Goal: Book appointment/travel/reservation

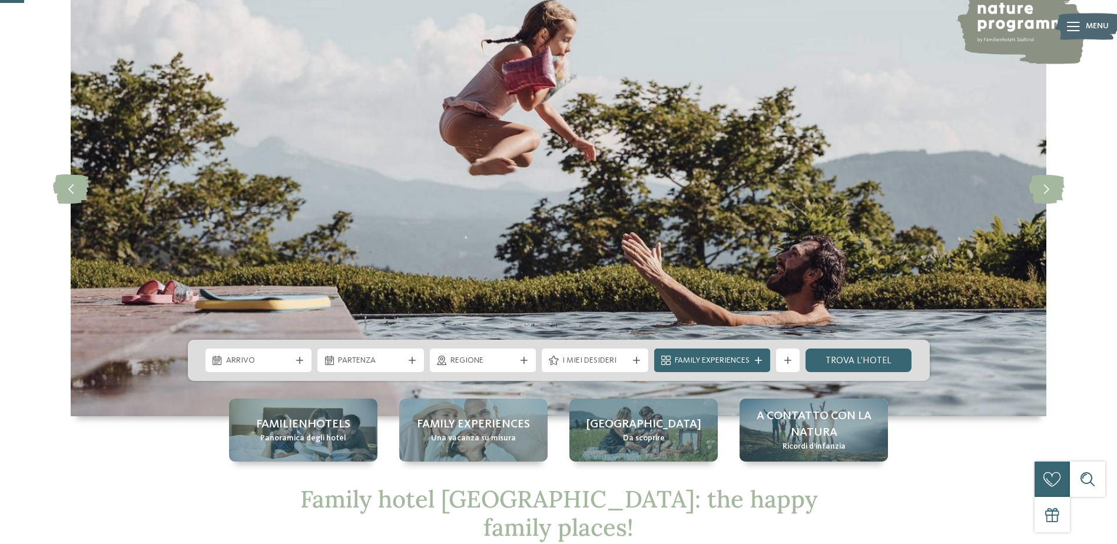
scroll to position [118, 0]
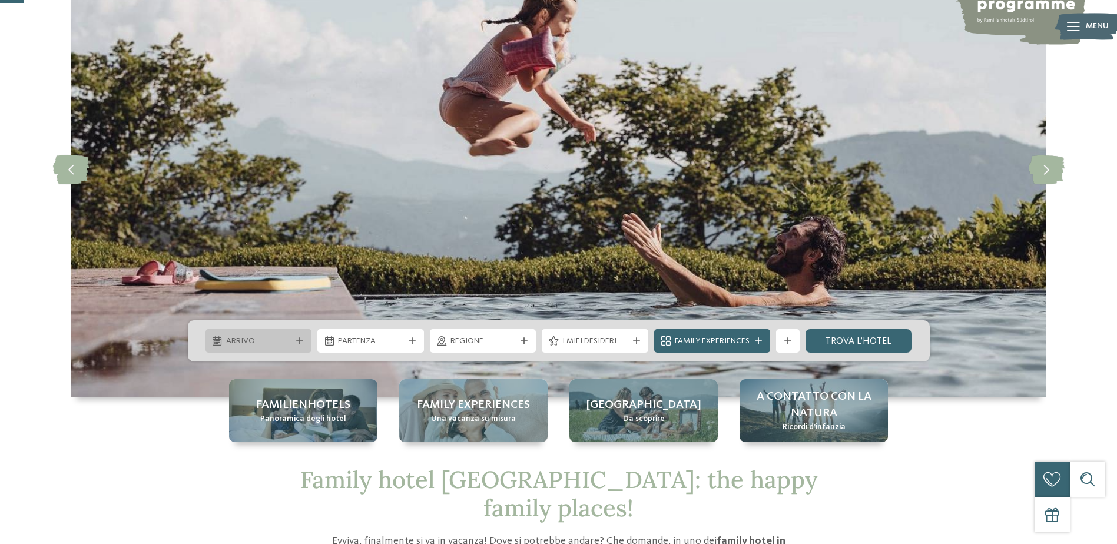
click at [260, 336] on span "Arrivo" at bounding box center [258, 342] width 65 height 12
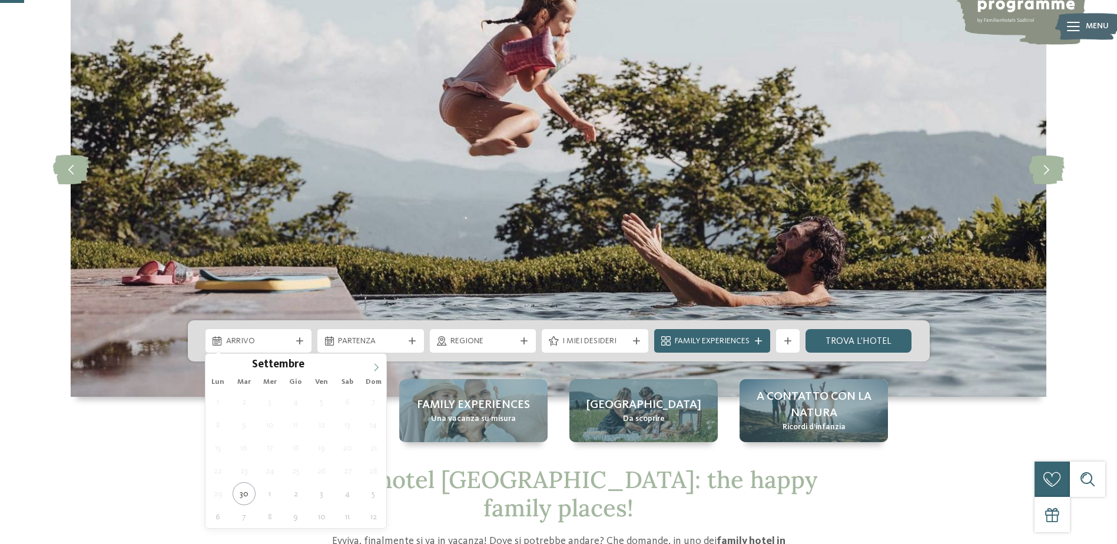
click at [376, 365] on icon at bounding box center [376, 367] width 8 height 8
type input "****"
click at [376, 365] on icon at bounding box center [376, 367] width 8 height 8
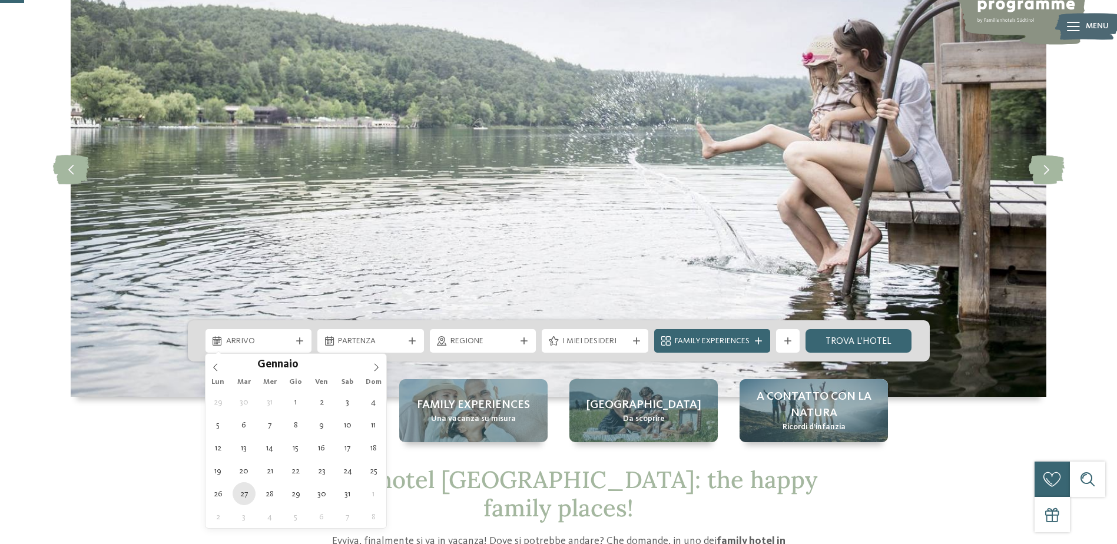
type div "[DATE]"
type input "****"
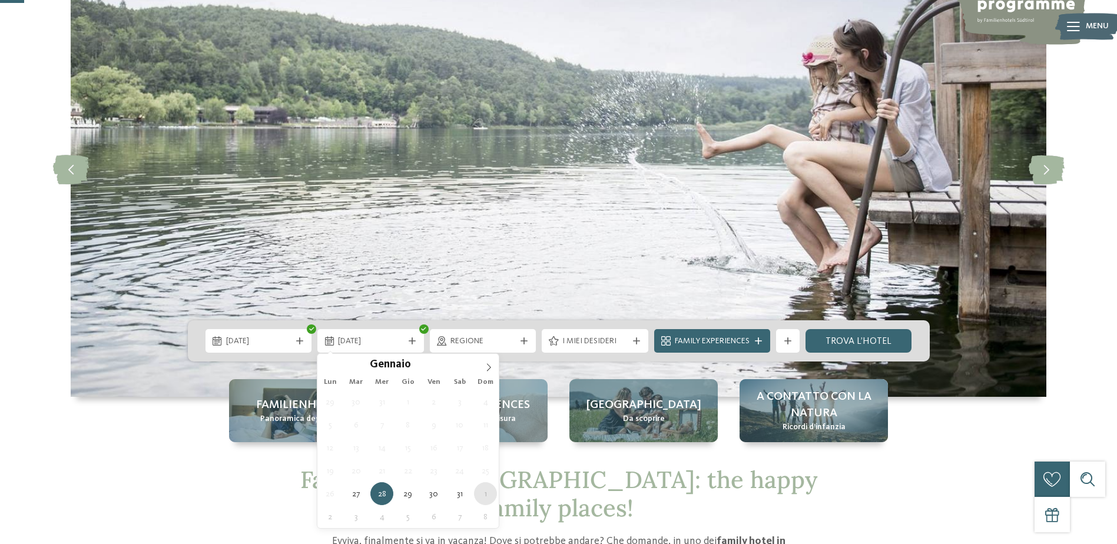
type div "[DATE]"
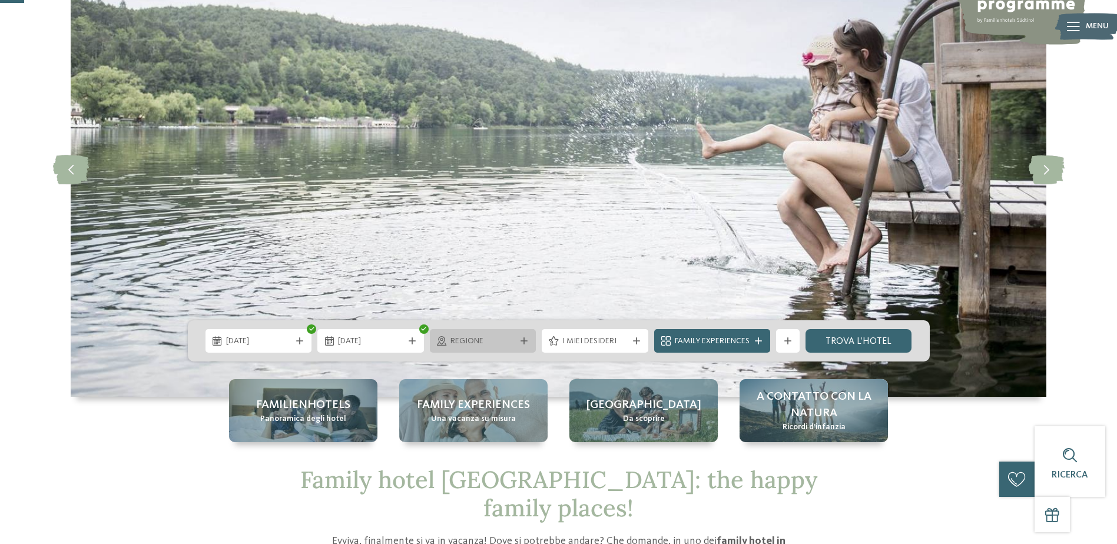
click at [469, 337] on span "Regione" at bounding box center [482, 342] width 65 height 12
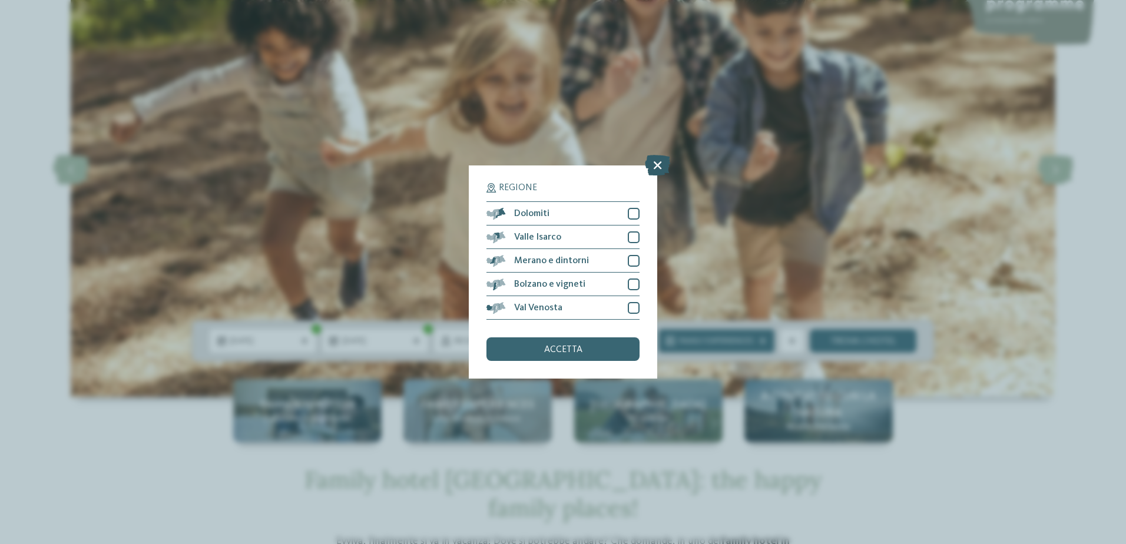
click at [650, 169] on icon at bounding box center [657, 165] width 25 height 21
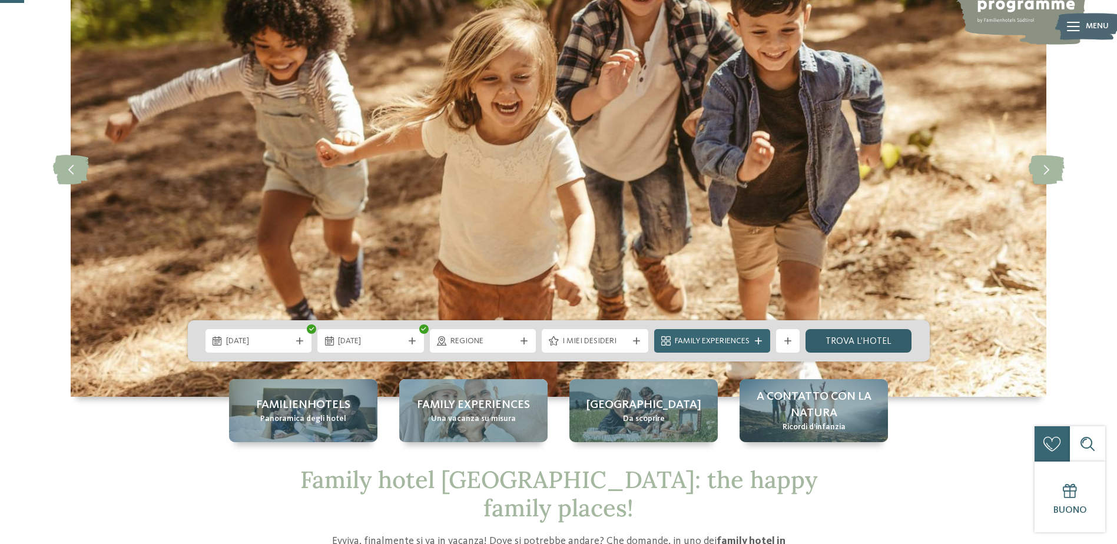
click at [833, 337] on link "trova l’hotel" at bounding box center [859, 341] width 107 height 24
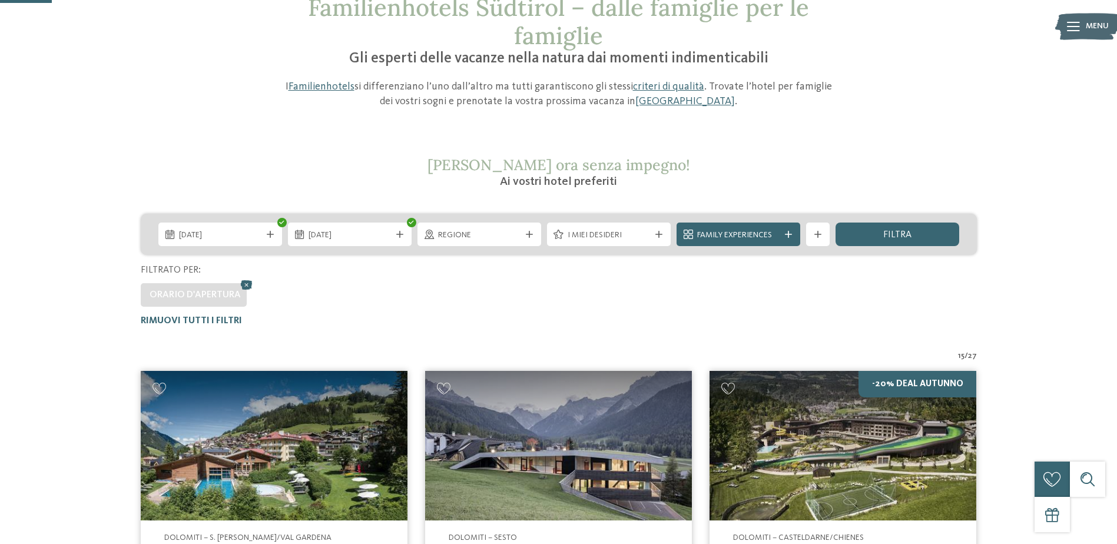
scroll to position [148, 0]
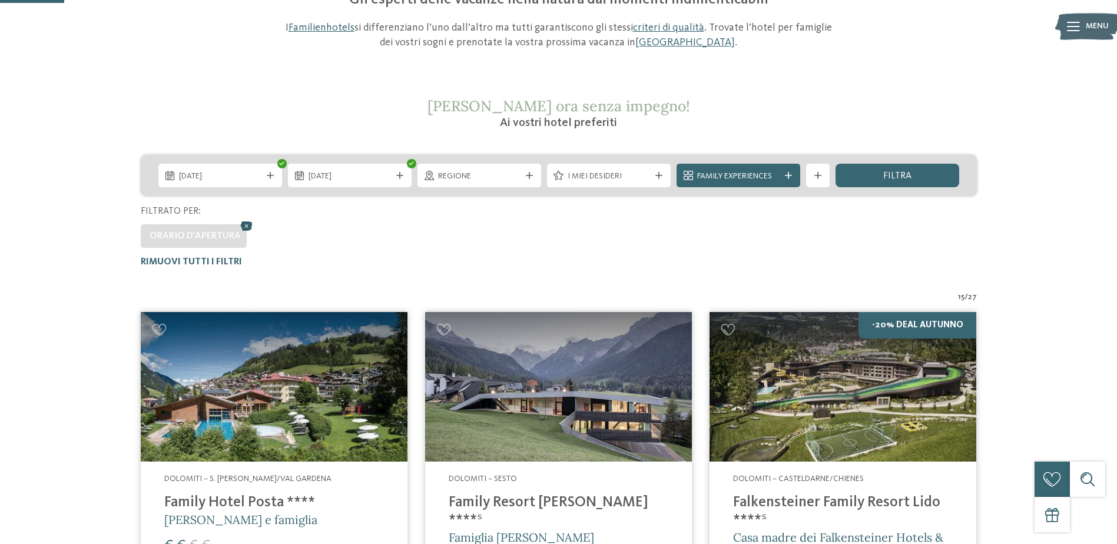
click at [245, 226] on icon at bounding box center [247, 225] width 18 height 15
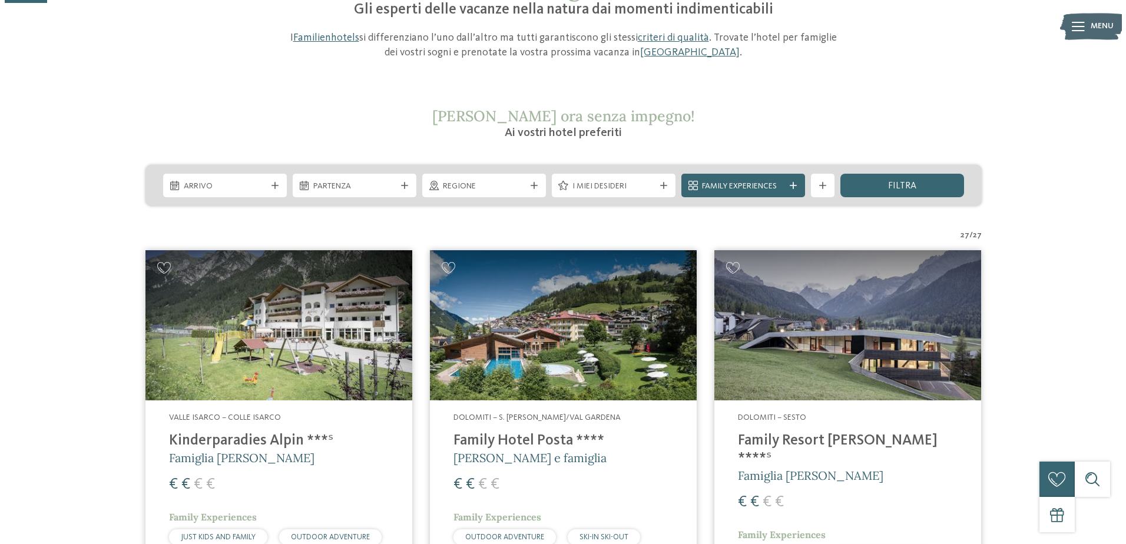
scroll to position [197, 0]
